Goal: Information Seeking & Learning: Learn about a topic

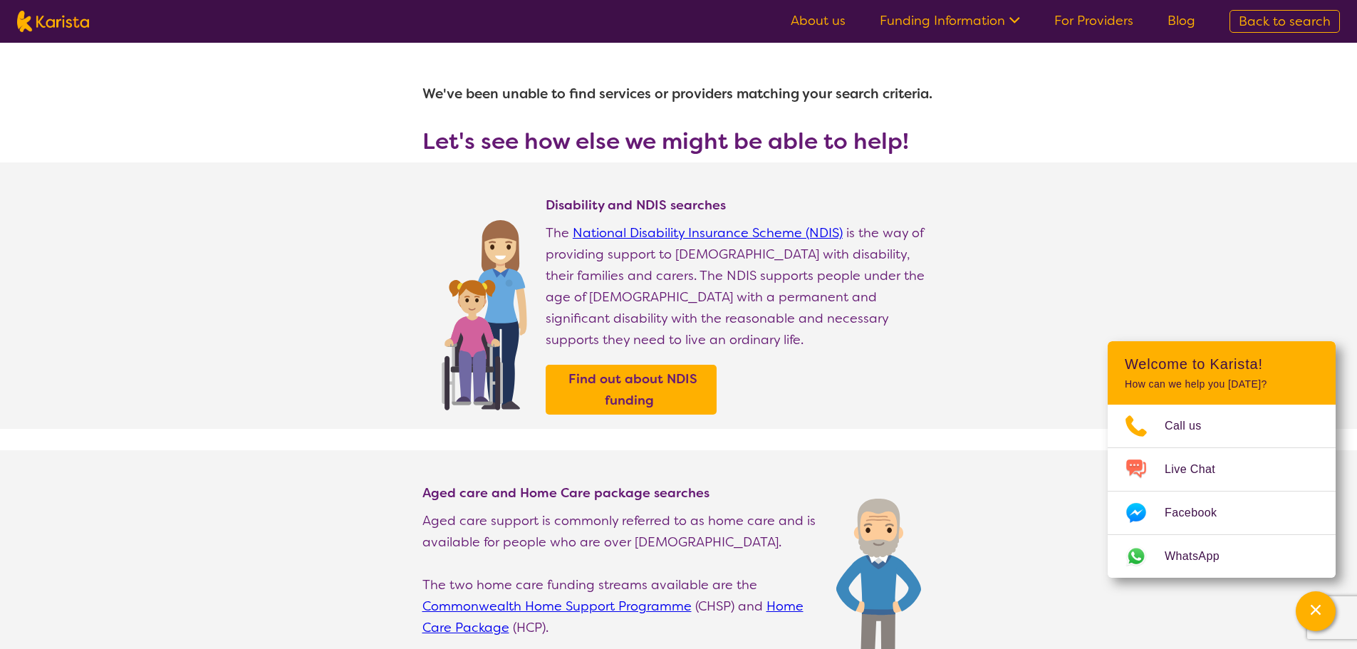
select select "NDIS"
select select "Supported accommodation"
select select "AS"
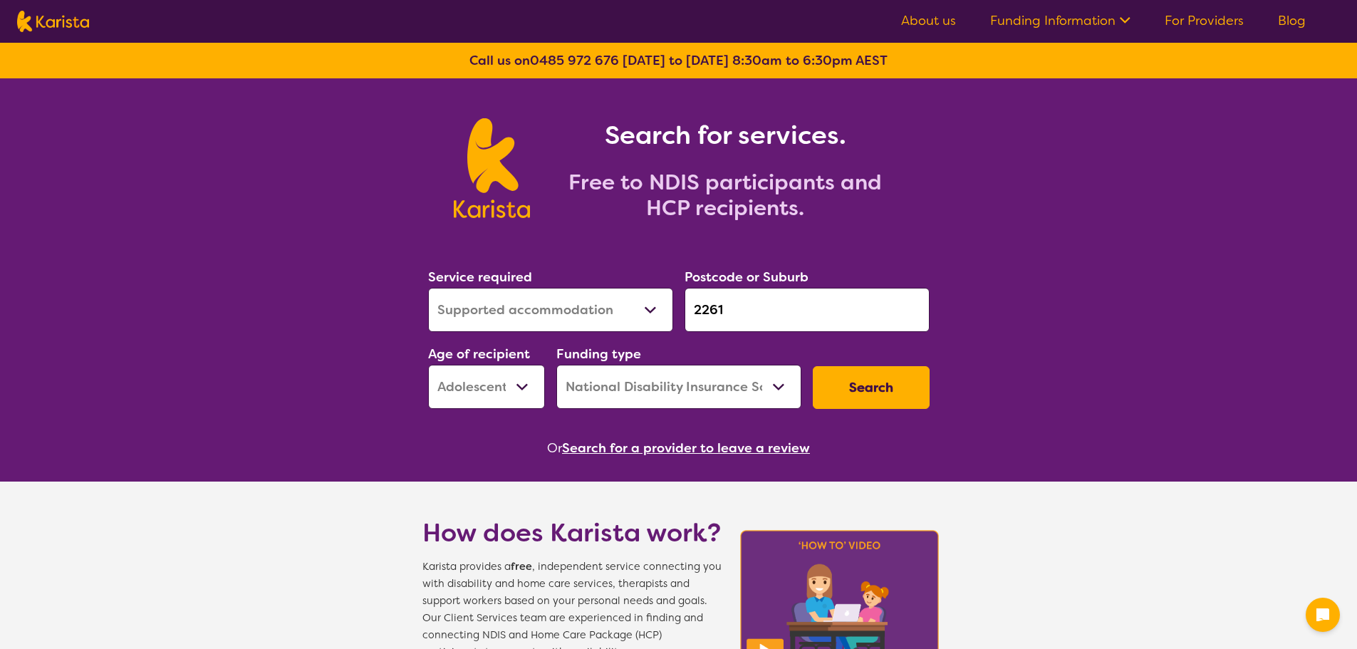
select select "Supported accommodation"
select select "AS"
select select "NDIS"
click at [742, 303] on input "2261" at bounding box center [807, 310] width 245 height 44
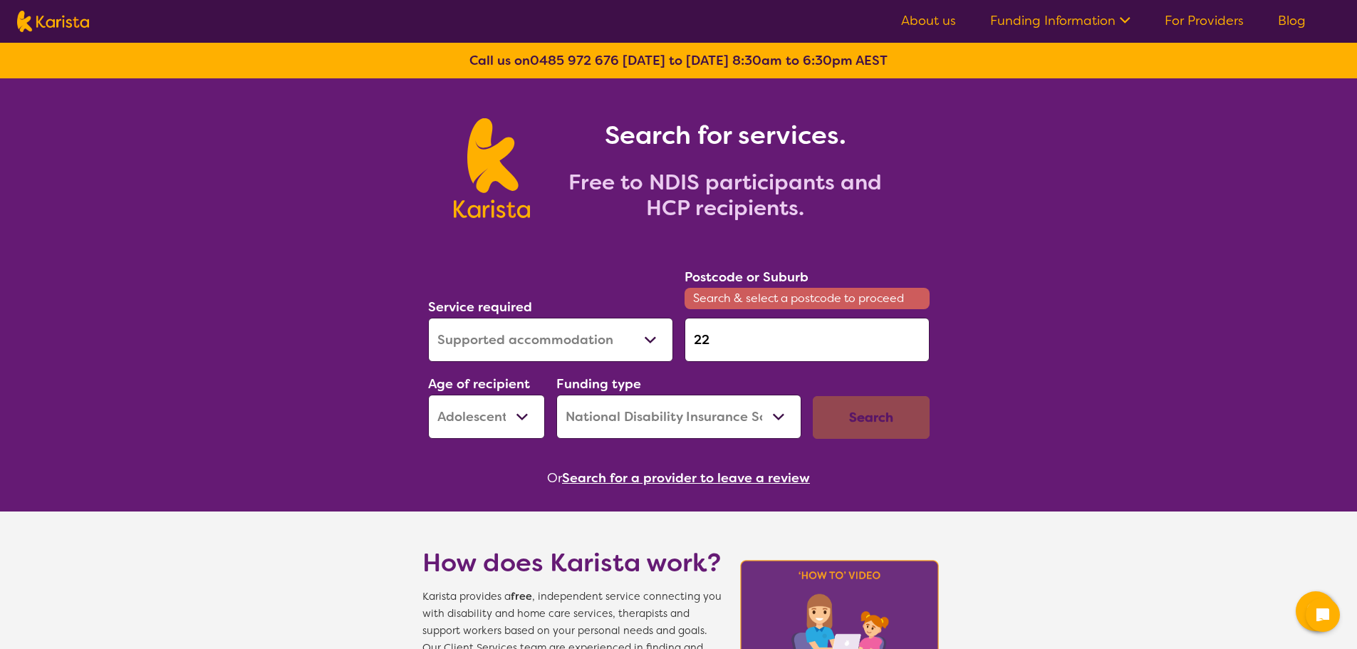
type input "2"
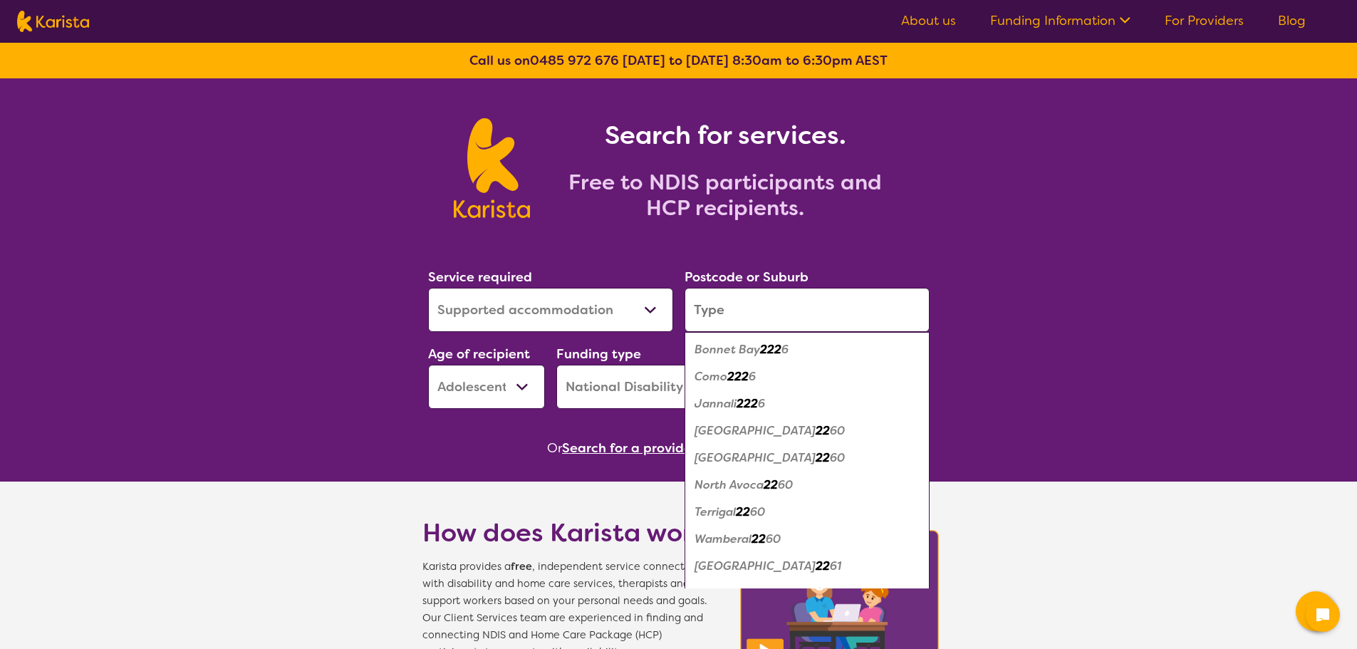
paste input "2261"
type input "2261"
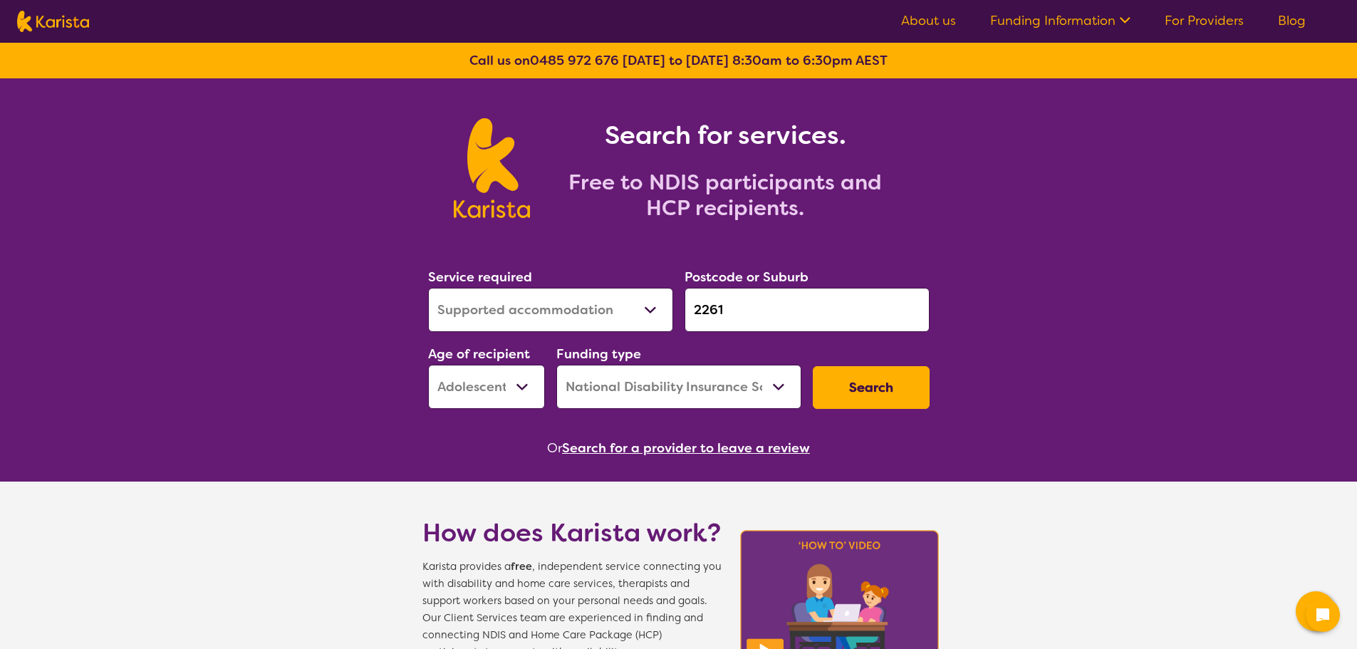
click at [869, 385] on button "Search" at bounding box center [871, 387] width 117 height 43
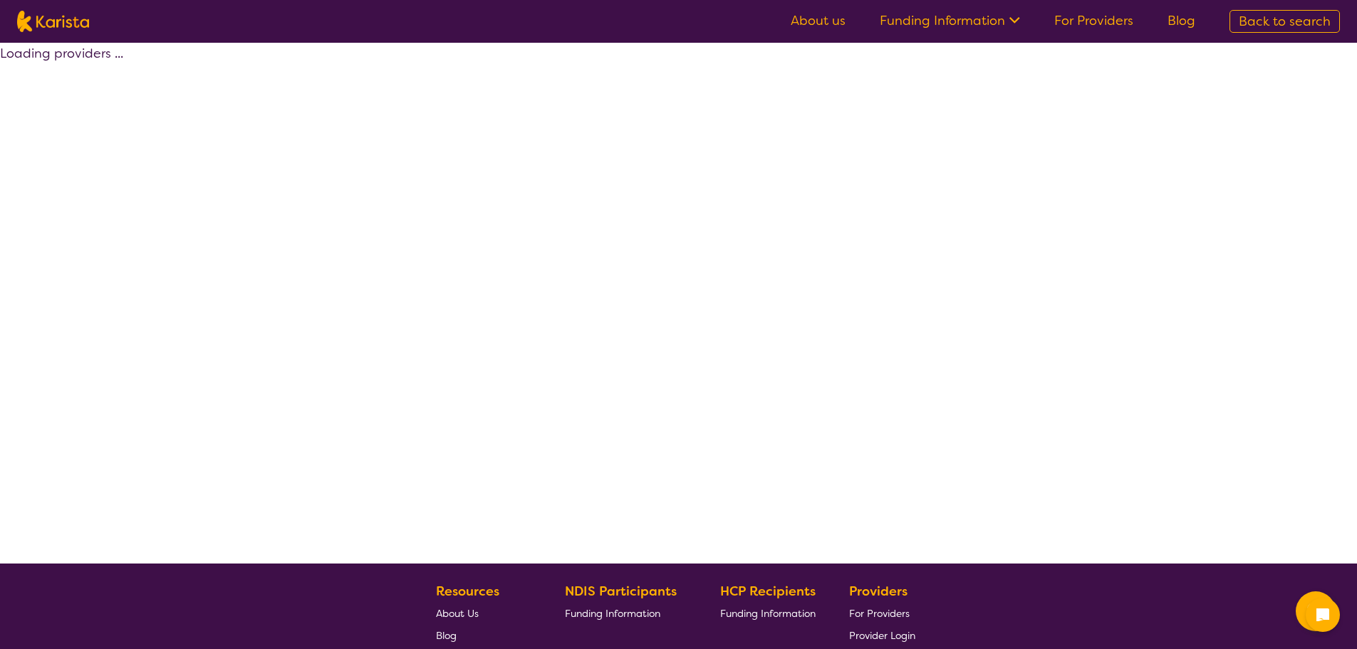
select select "NDIS"
select select "Supported accommodation"
select select "AS"
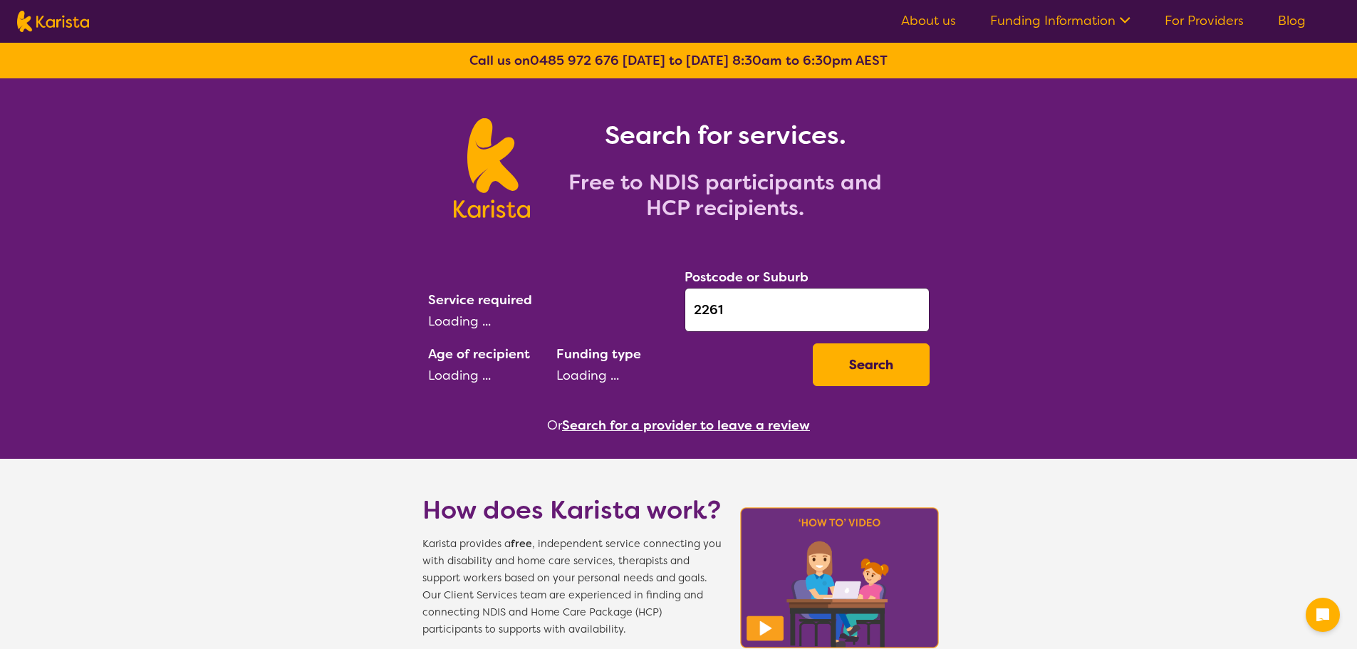
select select "Supported accommodation"
select select "AS"
select select "NDIS"
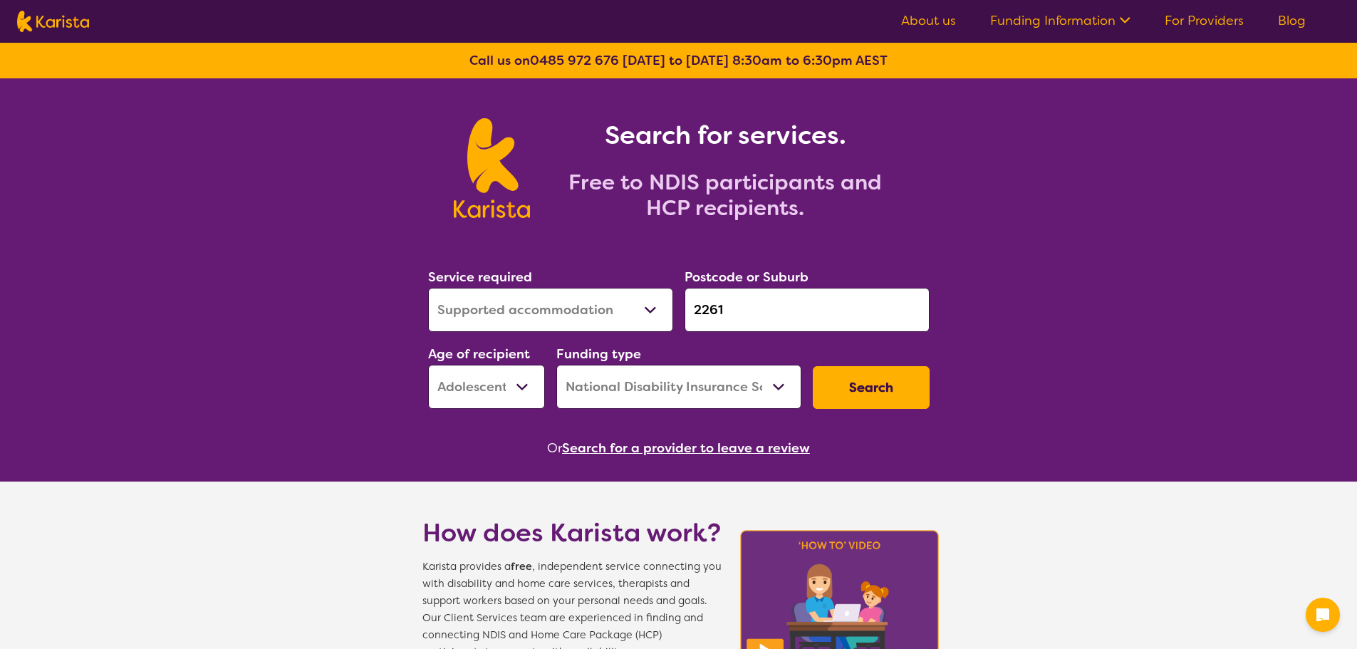
click at [739, 313] on input "2261" at bounding box center [807, 310] width 245 height 44
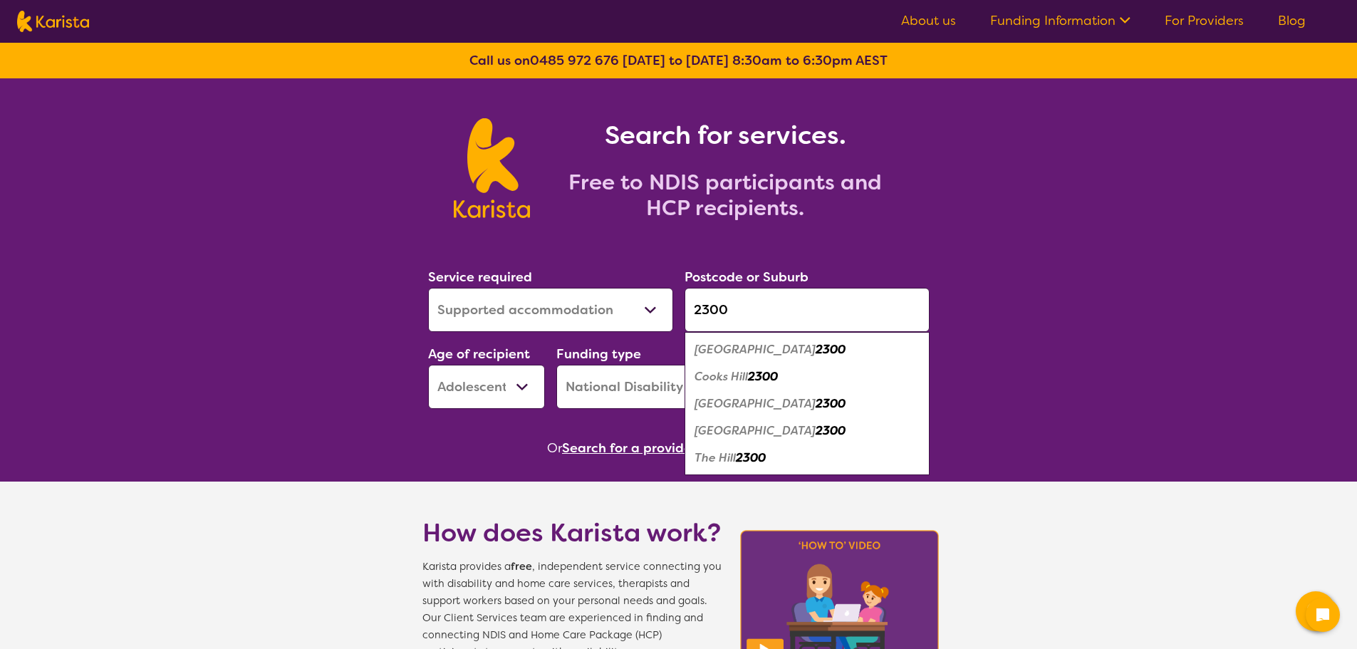
type input "2300"
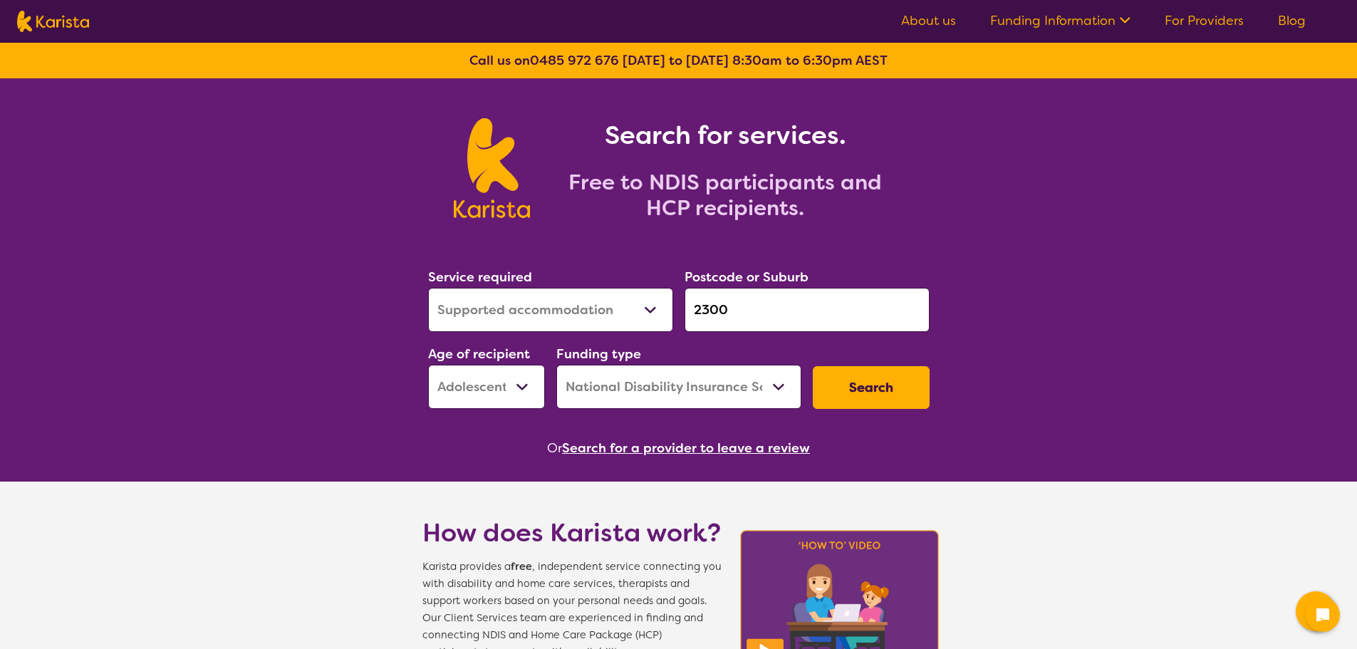
click at [893, 392] on button "Search" at bounding box center [871, 387] width 117 height 43
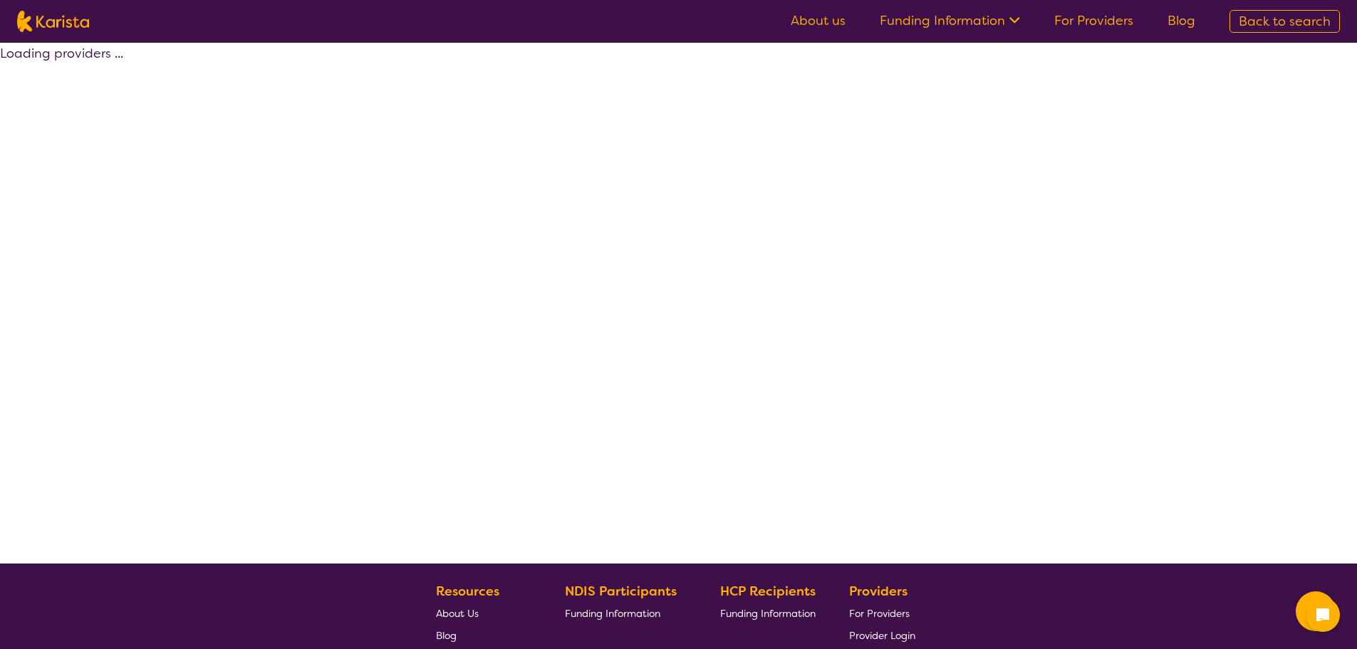
select select "NDIS"
select select "Supported accommodation"
select select "AS"
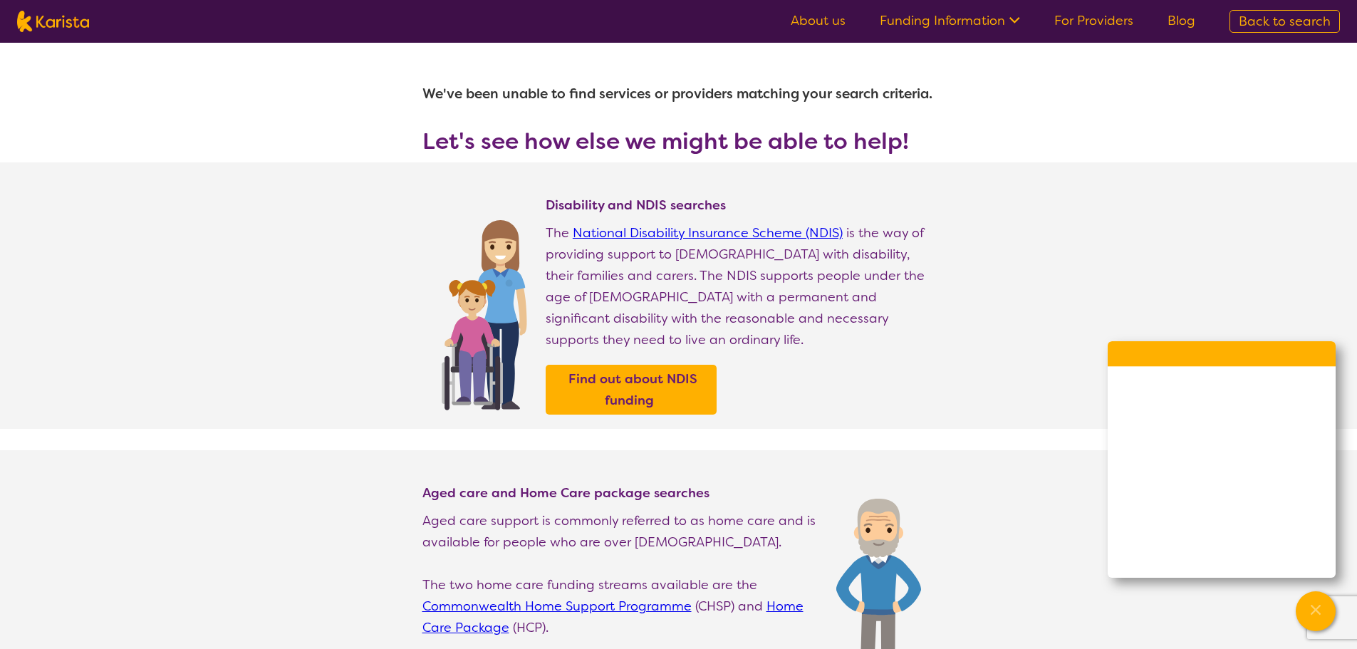
click at [64, 17] on img at bounding box center [53, 21] width 72 height 21
select select "Supported accommodation"
select select "AS"
select select "NDIS"
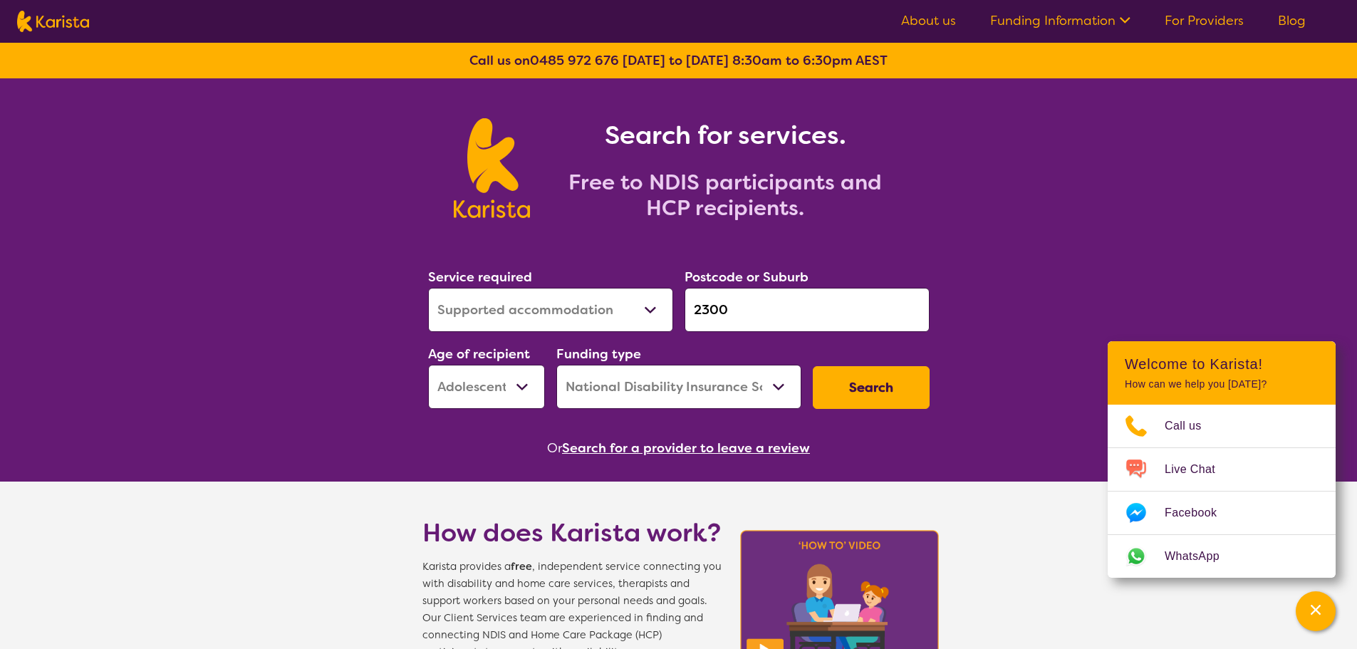
click at [737, 308] on input "2300" at bounding box center [807, 310] width 245 height 44
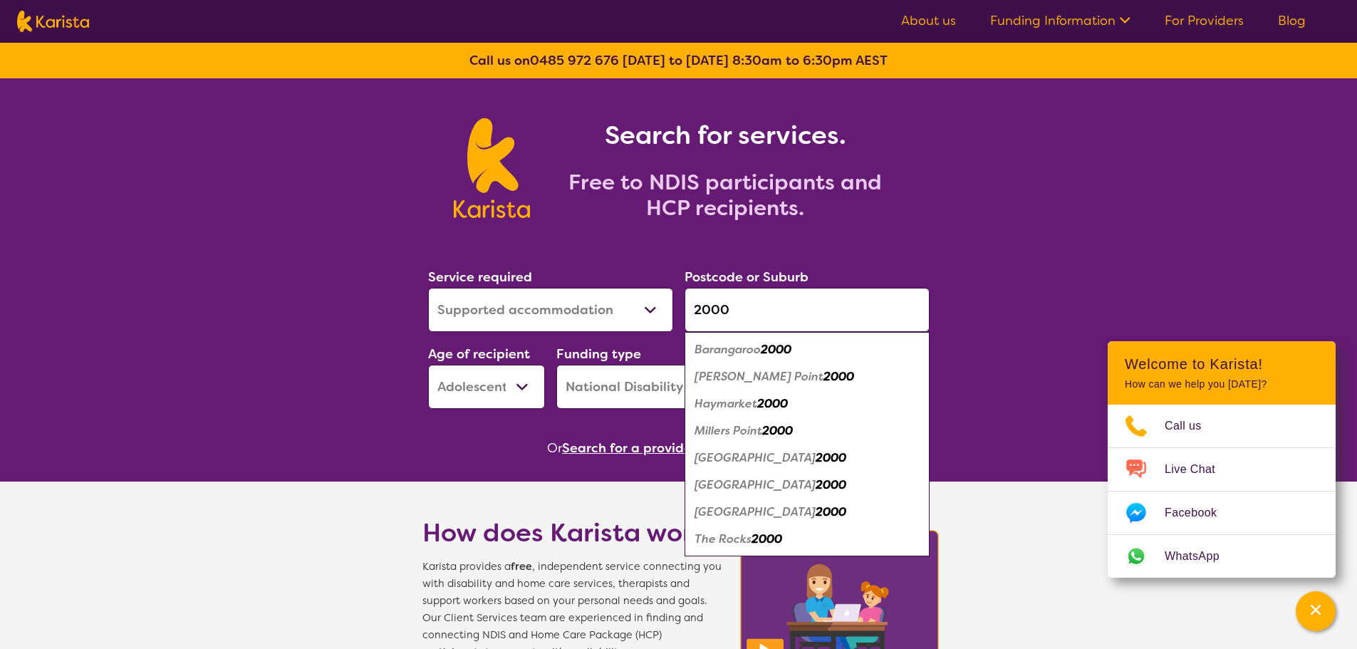
type input "2000"
click at [925, 239] on section "Service required Allied Health Assistant Assessment (ADHD or Autism) Behaviour …" at bounding box center [678, 343] width 547 height 232
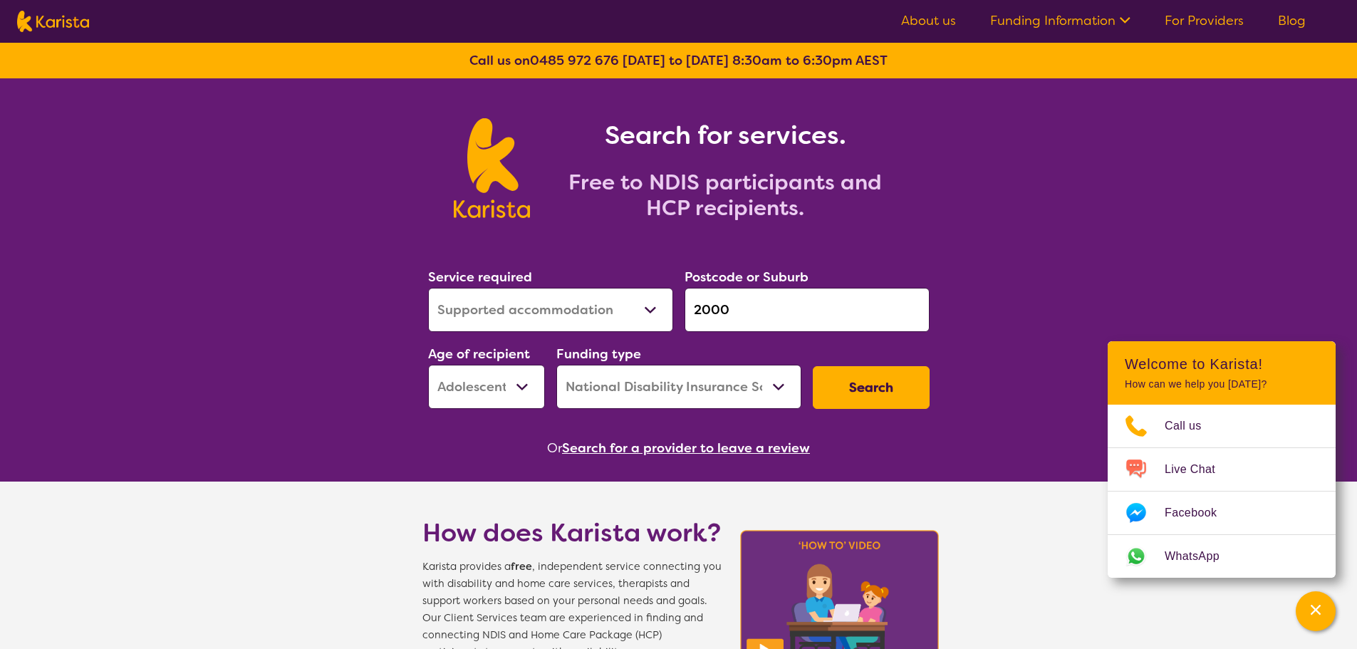
click at [864, 394] on button "Search" at bounding box center [871, 387] width 117 height 43
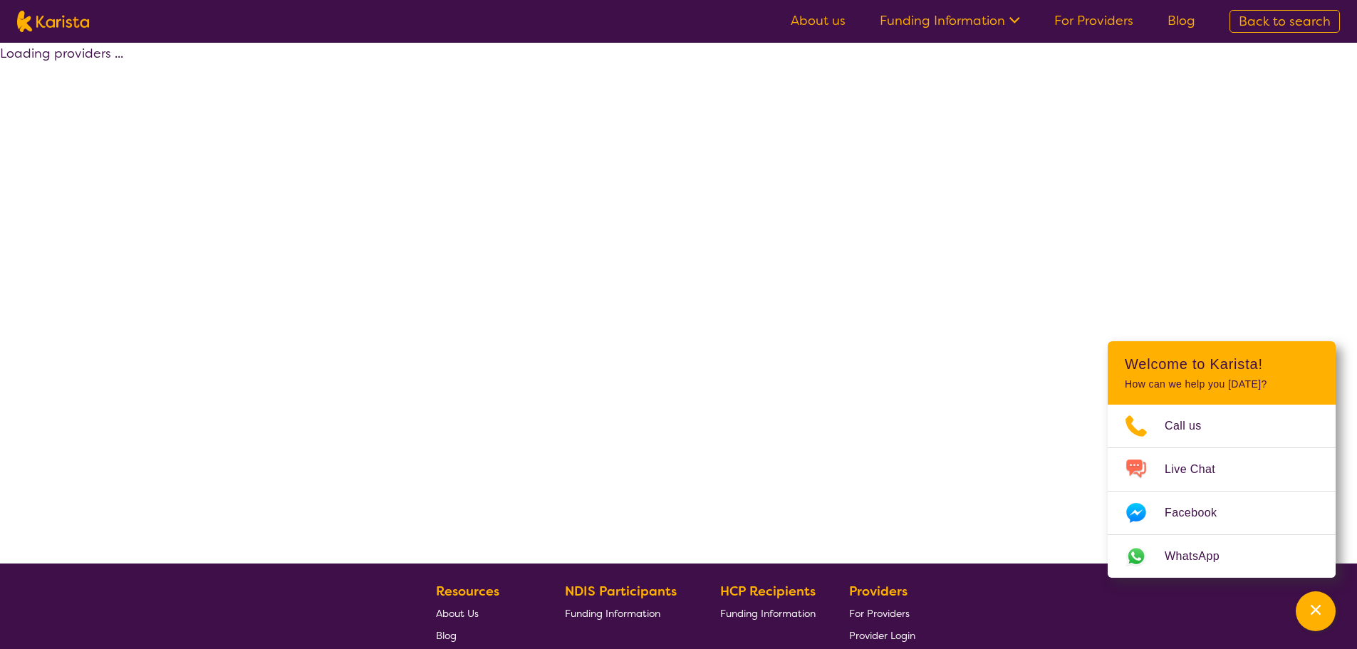
select select "by_score"
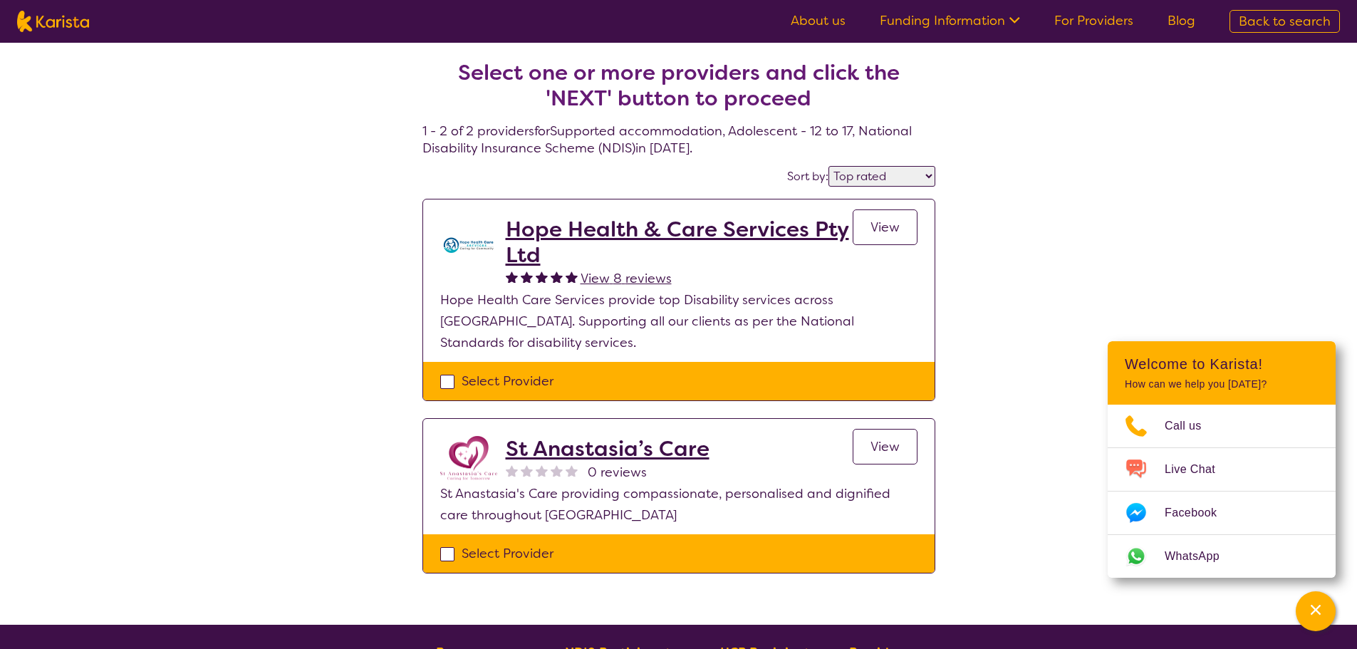
select select "Supported accommodation"
select select "AS"
select select "NDIS"
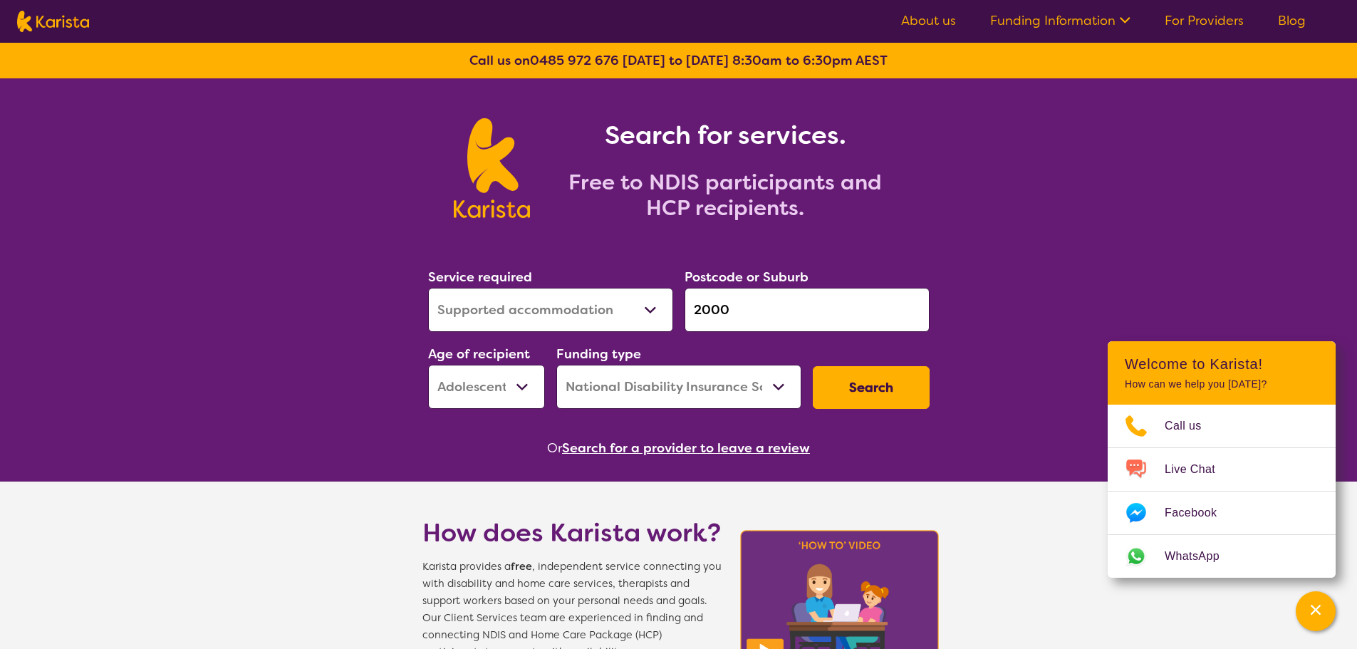
click at [644, 315] on select "Allied Health Assistant Assessment (ADHD or Autism) Behaviour support Counselli…" at bounding box center [550, 310] width 245 height 44
